Goal: Obtain resource: Download file/media

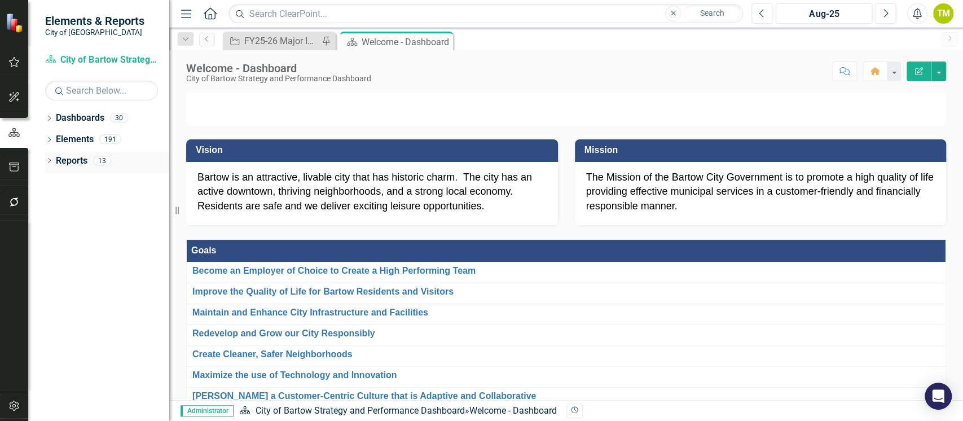
click at [48, 161] on icon "Dropdown" at bounding box center [49, 162] width 8 height 6
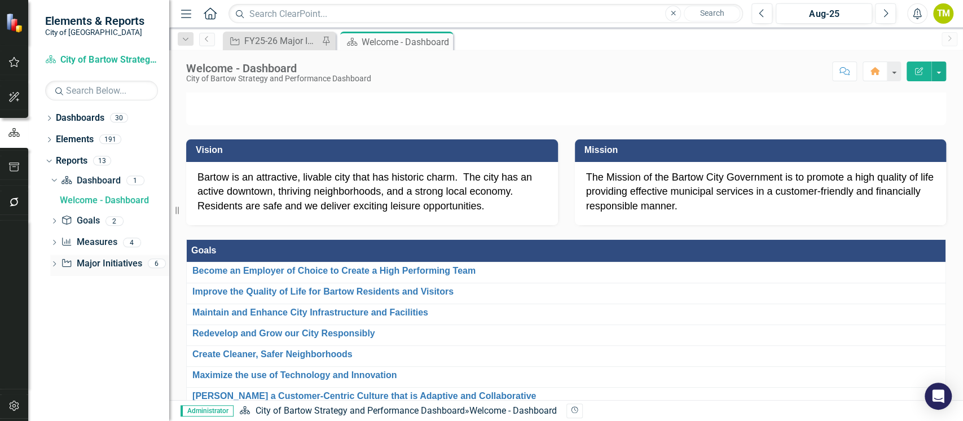
click at [95, 263] on link "Major Initiative Major Initiatives" at bounding box center [101, 263] width 81 height 13
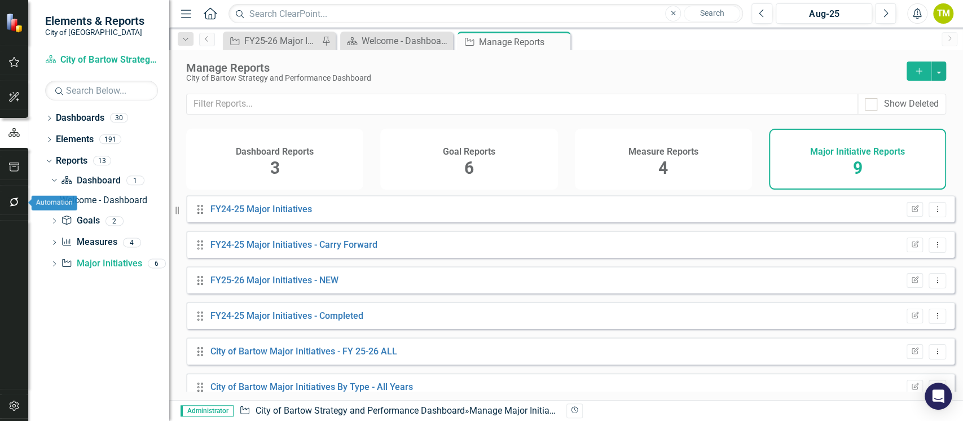
click at [15, 169] on icon "button" at bounding box center [14, 166] width 12 height 9
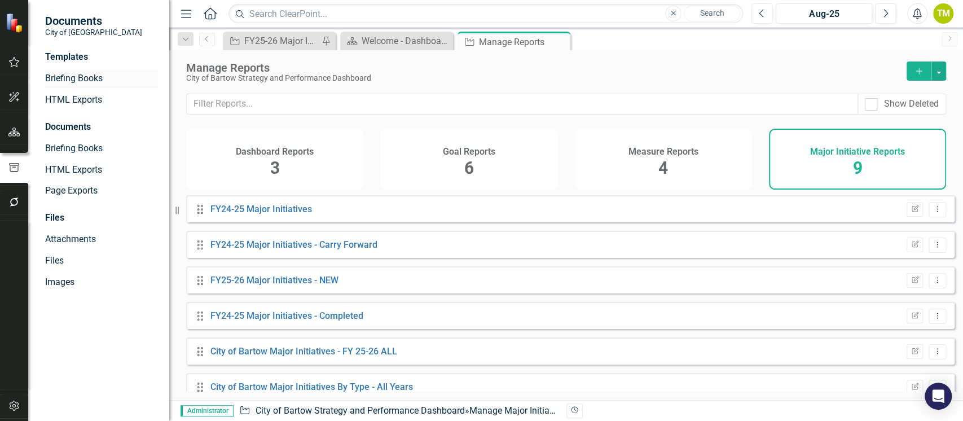
click at [51, 81] on link "Briefing Books" at bounding box center [101, 78] width 113 height 13
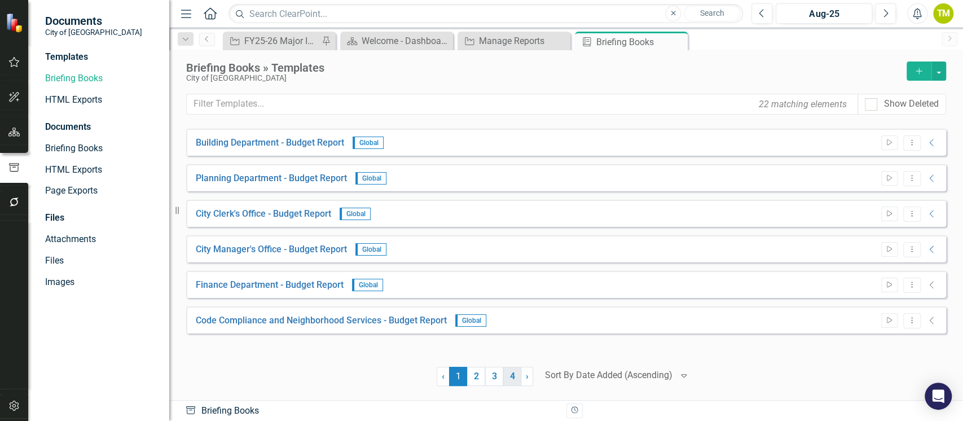
click at [510, 373] on link "4" at bounding box center [512, 376] width 18 height 19
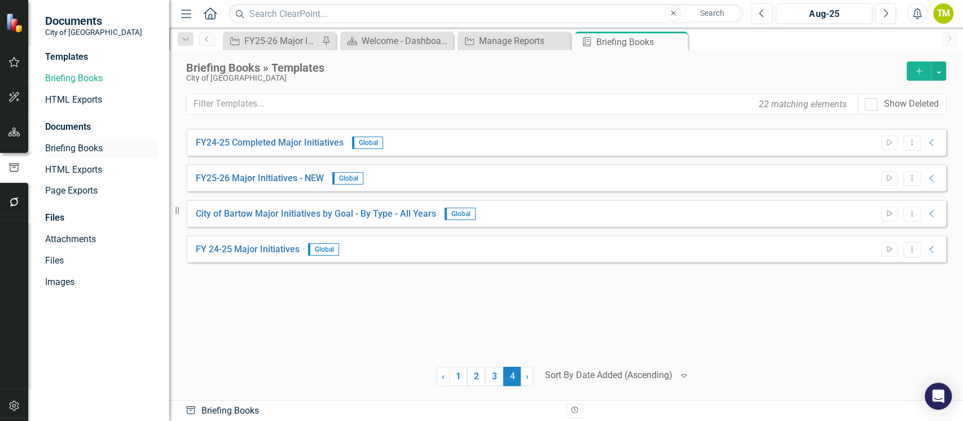
click at [58, 149] on link "Briefing Books" at bounding box center [101, 148] width 113 height 13
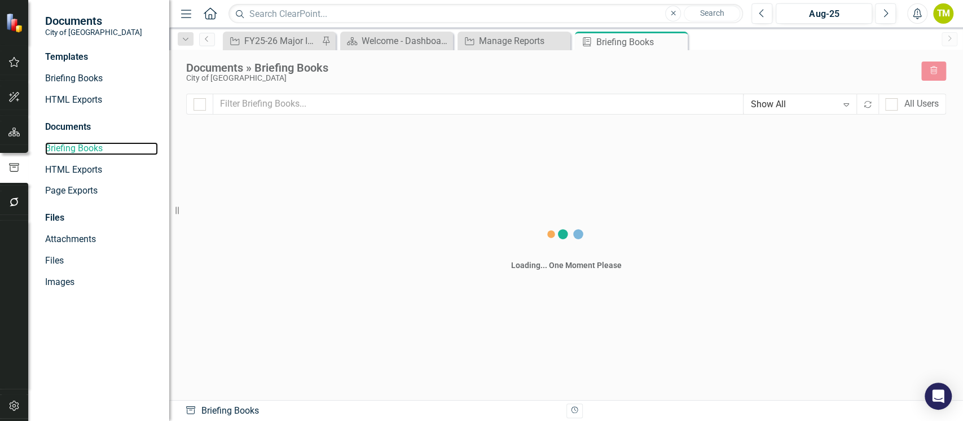
checkbox input "false"
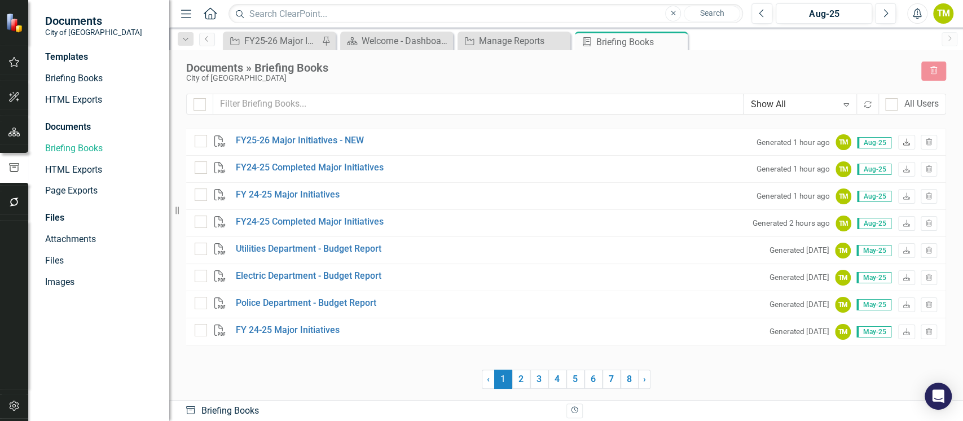
click at [906, 144] on icon "Download" at bounding box center [906, 142] width 8 height 7
click at [906, 196] on icon at bounding box center [906, 195] width 7 height 7
click at [271, 43] on div "FY25-26 Major Initiatives - Carry Forward" at bounding box center [281, 41] width 74 height 14
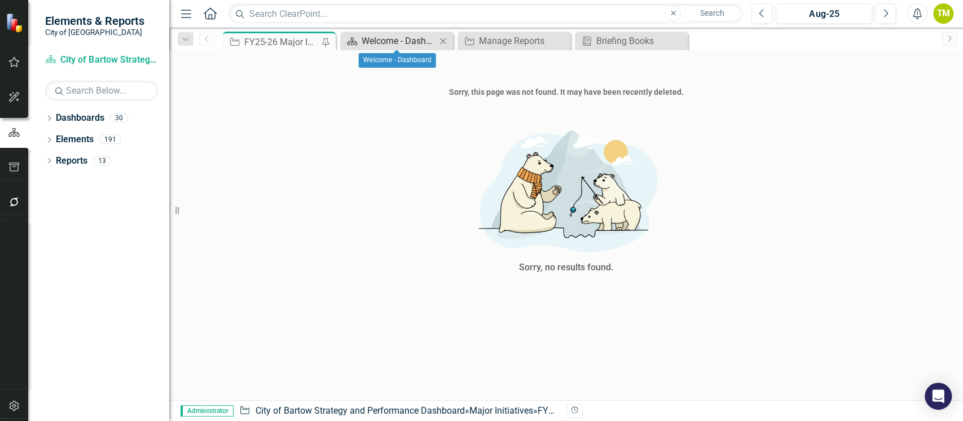
click at [388, 43] on div "Welcome - Dashboard" at bounding box center [399, 41] width 74 height 14
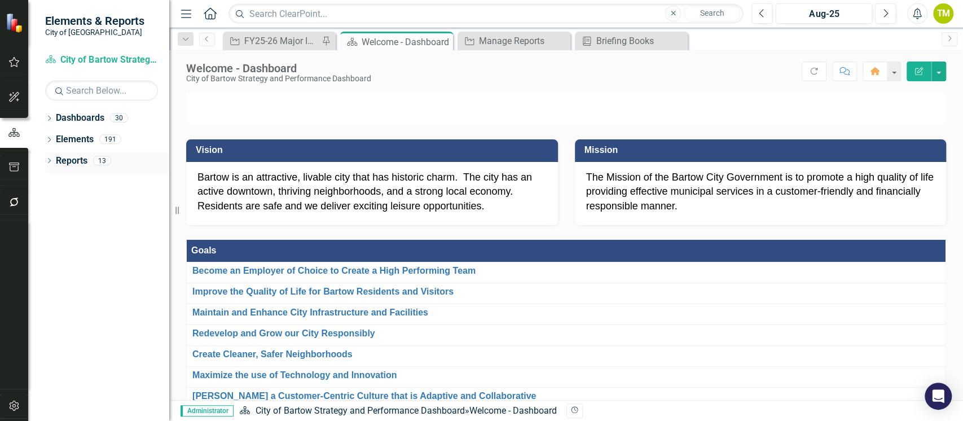
click at [52, 160] on icon "Dropdown" at bounding box center [49, 162] width 8 height 6
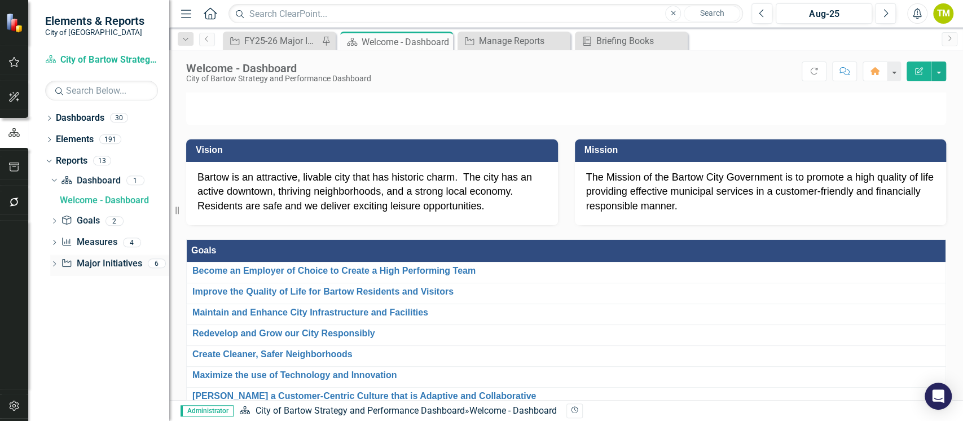
click at [83, 263] on link "Major Initiative Major Initiatives" at bounding box center [101, 263] width 81 height 13
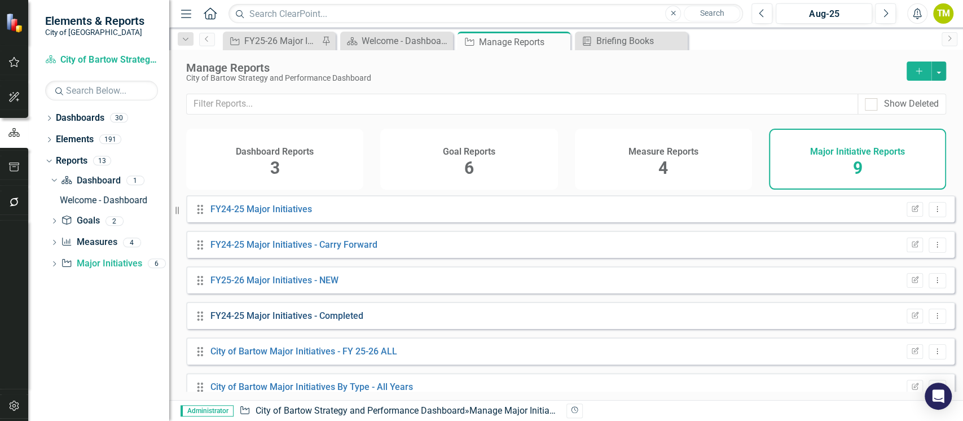
click at [245, 321] on link "FY24-25 Major Initiatives - Completed" at bounding box center [286, 315] width 153 height 11
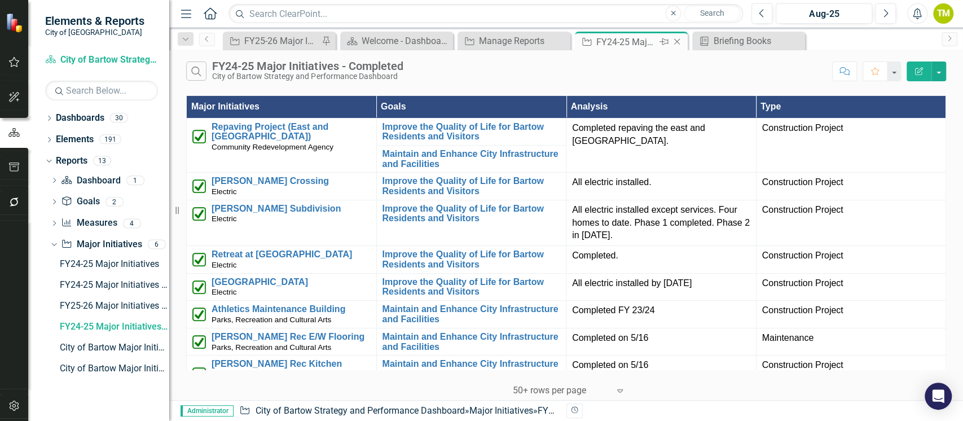
click at [673, 42] on icon "Close" at bounding box center [676, 41] width 11 height 9
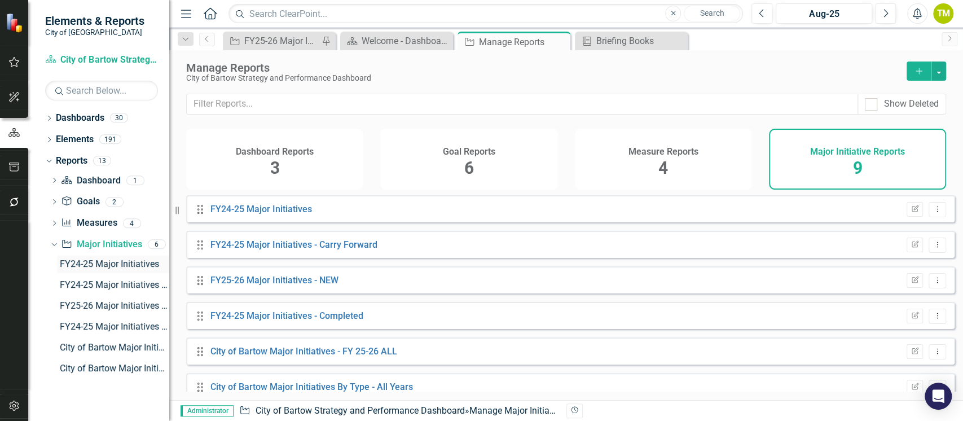
click at [97, 262] on div "FY24-25 Major Initiatives" at bounding box center [114, 264] width 109 height 10
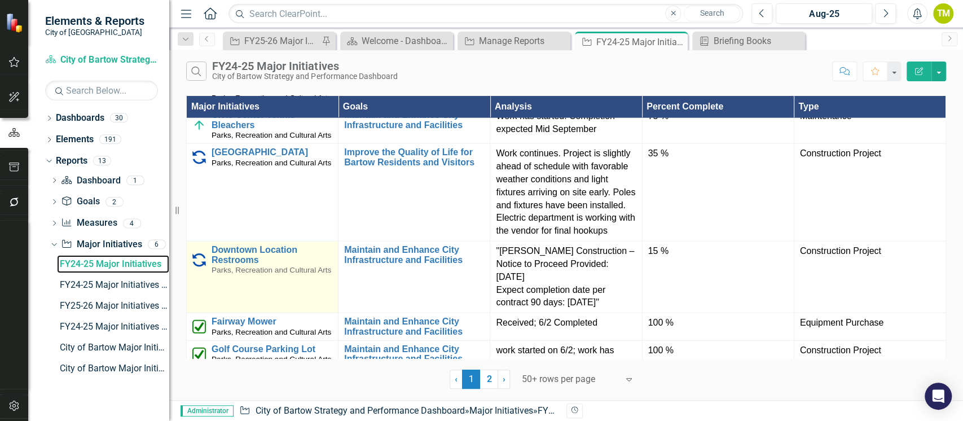
scroll to position [1951, 0]
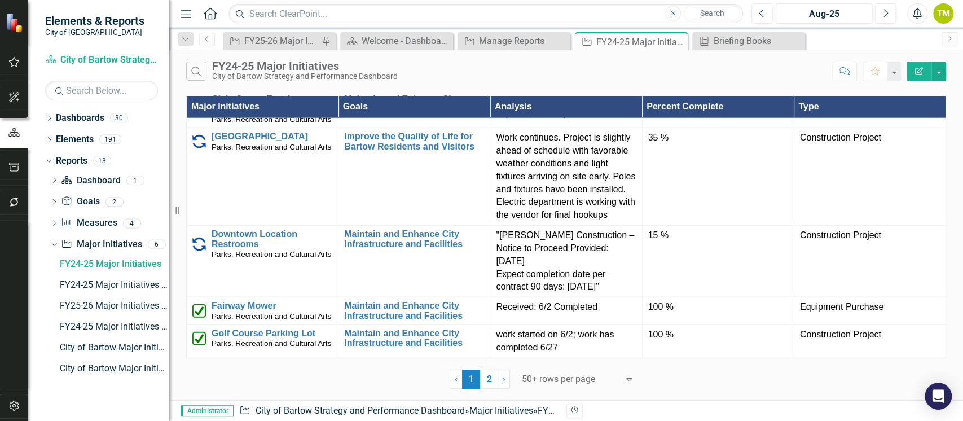
drag, startPoint x: 488, startPoint y: 379, endPoint x: 408, endPoint y: 348, distance: 85.4
click at [488, 378] on link "2" at bounding box center [489, 378] width 18 height 19
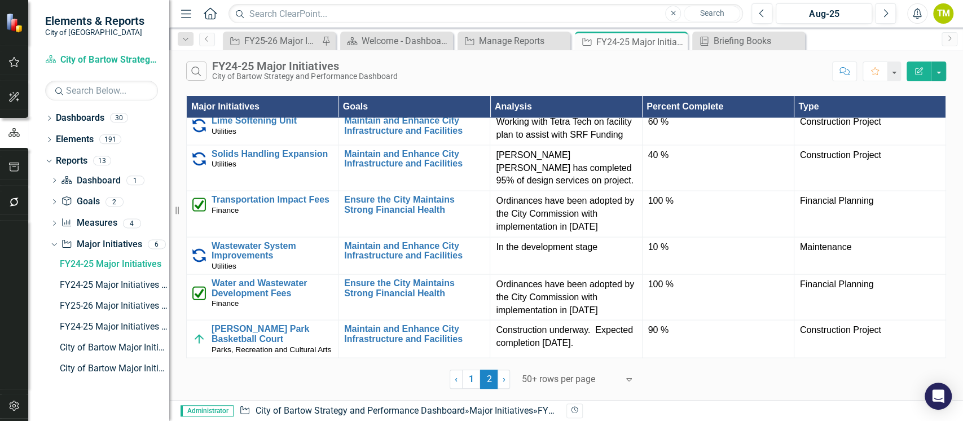
scroll to position [1595, 0]
click at [470, 378] on link "1" at bounding box center [471, 378] width 18 height 19
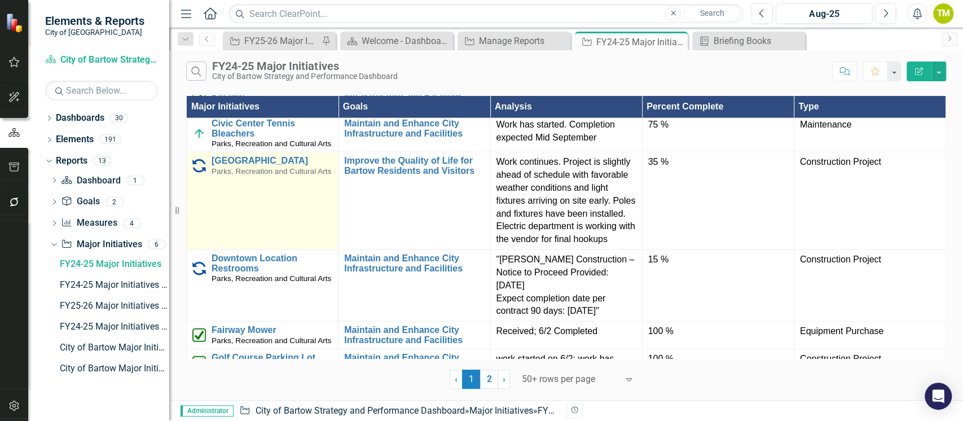
scroll to position [1951, 0]
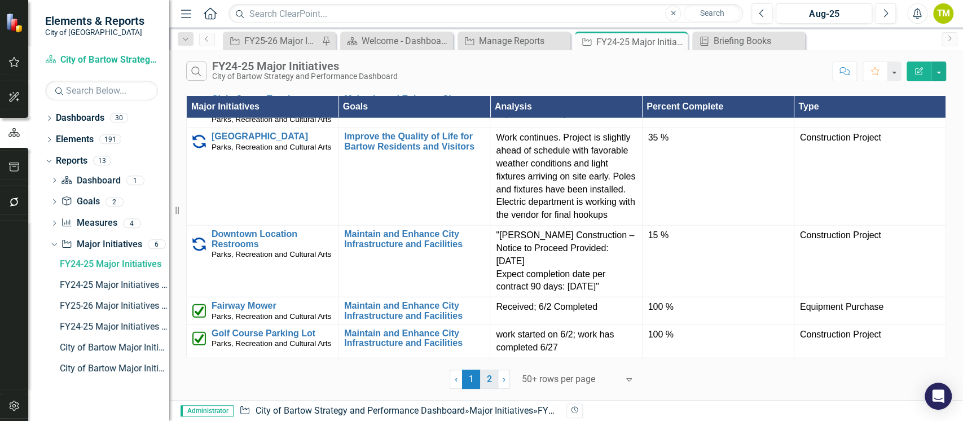
click at [487, 382] on link "2" at bounding box center [489, 378] width 18 height 19
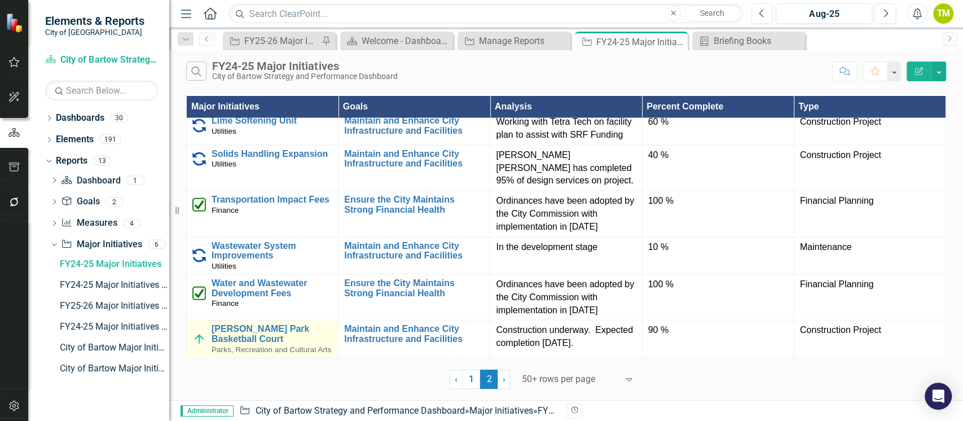
scroll to position [1595, 0]
